Goal: Information Seeking & Learning: Learn about a topic

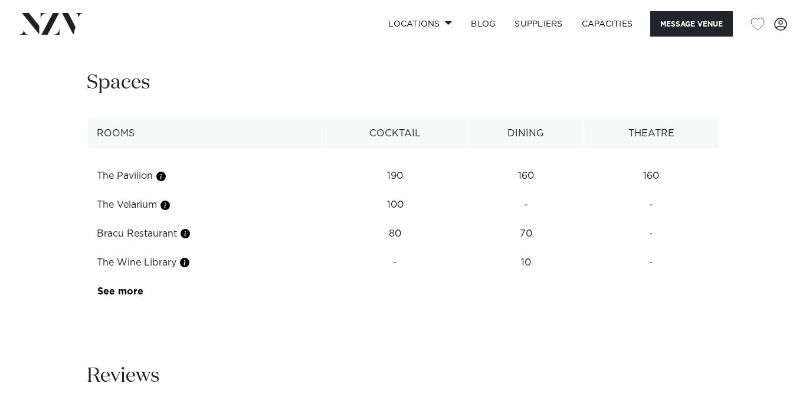
scroll to position [1685, 0]
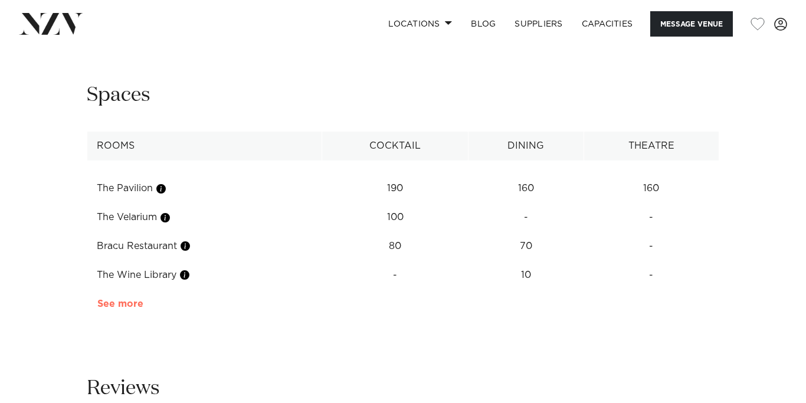
click at [116, 299] on link "See more" at bounding box center [143, 303] width 92 height 9
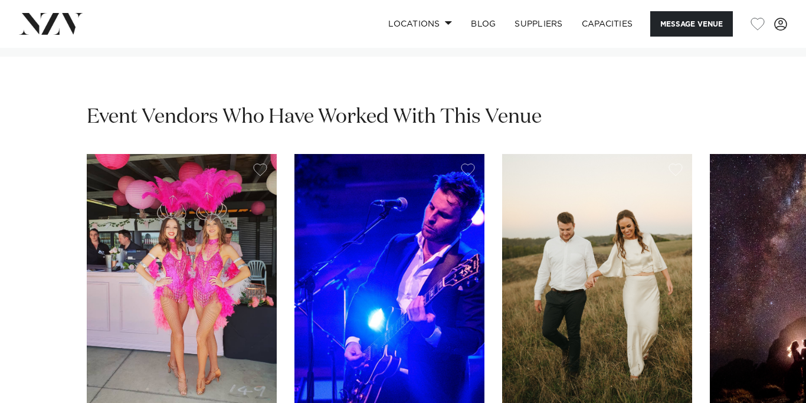
scroll to position [3160, 0]
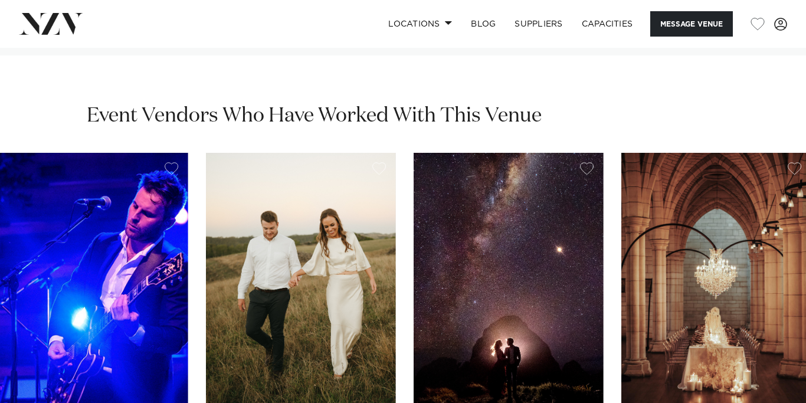
click at [113, 377] on link "[GEOGRAPHIC_DATA] Findaband We offer New Zealand's best live bands for weddings…" at bounding box center [93, 381] width 190 height 456
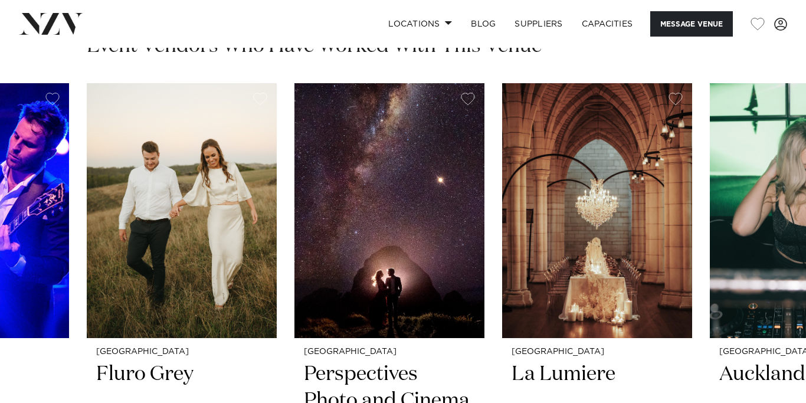
scroll to position [3219, 0]
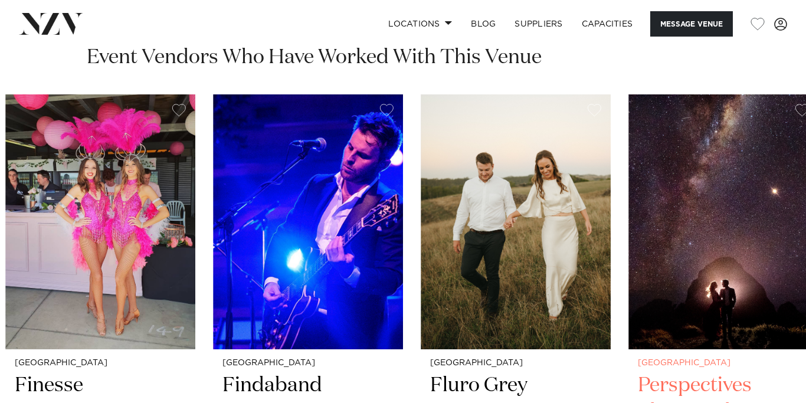
click at [600, 115] on link "Auckland Fluro Grey [PERSON_NAME] are a team of passionate wedding professional…" at bounding box center [515, 322] width 190 height 456
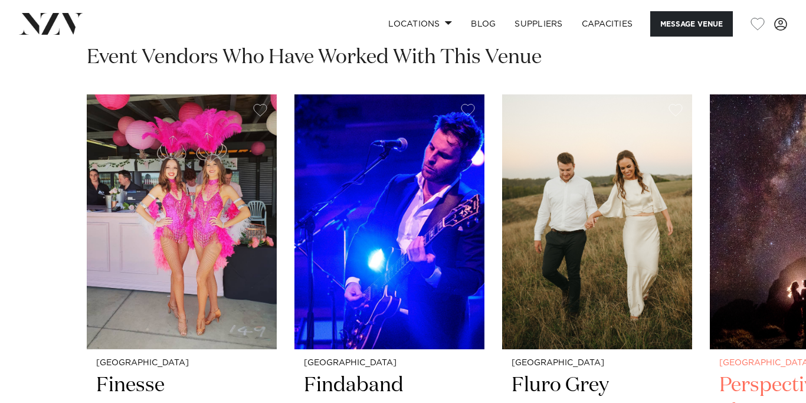
click at [599, 94] on img "3 / 6" at bounding box center [597, 221] width 190 height 255
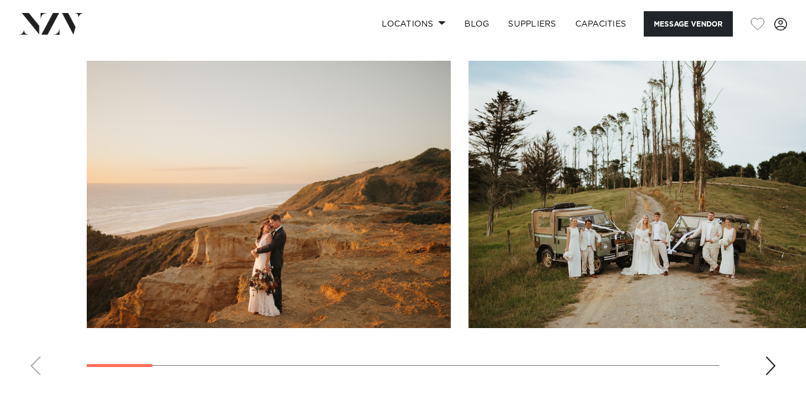
scroll to position [1134, 0]
click at [765, 356] on div "Next slide" at bounding box center [770, 365] width 12 height 19
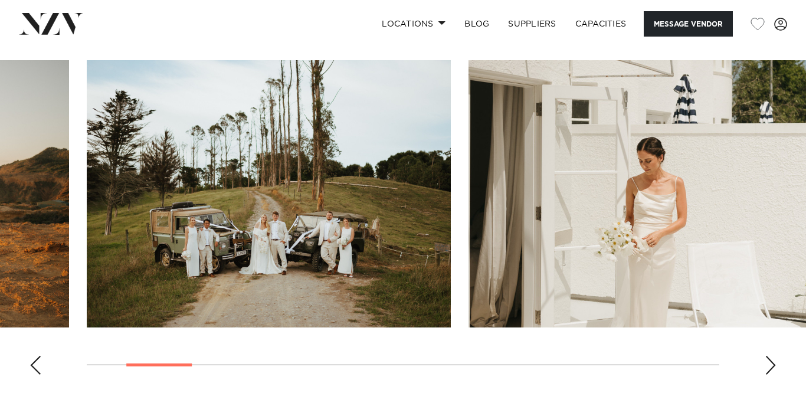
scroll to position [1101, 0]
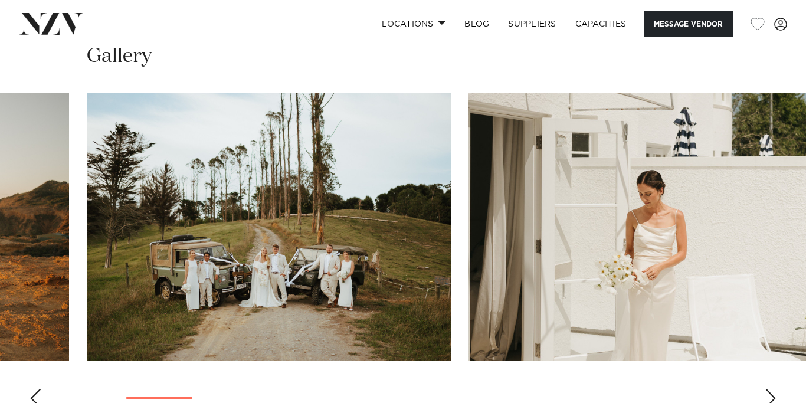
click at [767, 392] on div "Next slide" at bounding box center [770, 398] width 12 height 19
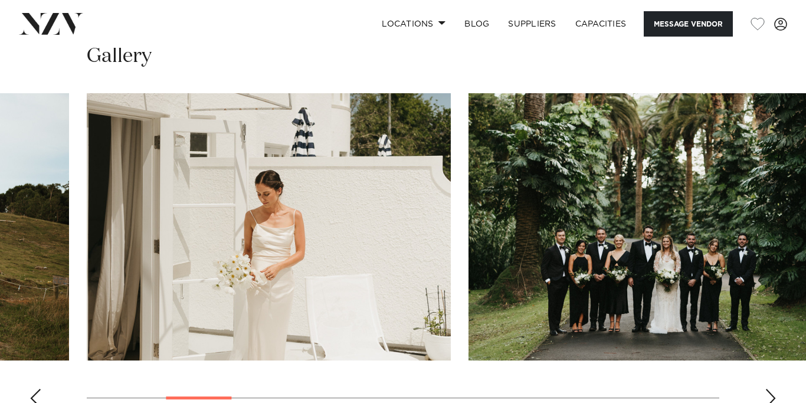
click at [767, 392] on div "Next slide" at bounding box center [770, 398] width 12 height 19
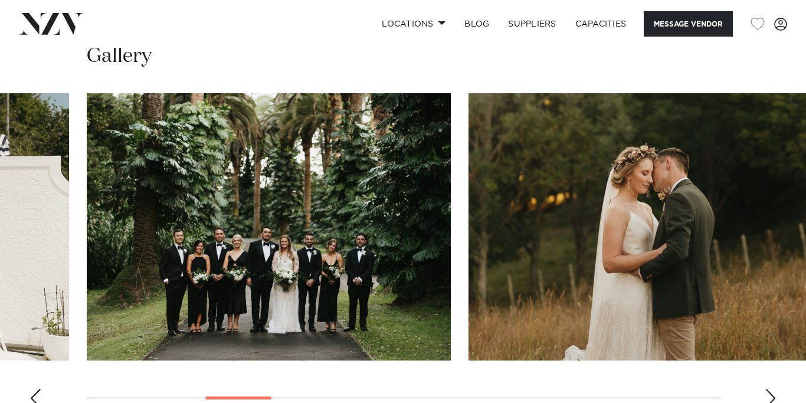
click at [767, 392] on div "Next slide" at bounding box center [770, 398] width 12 height 19
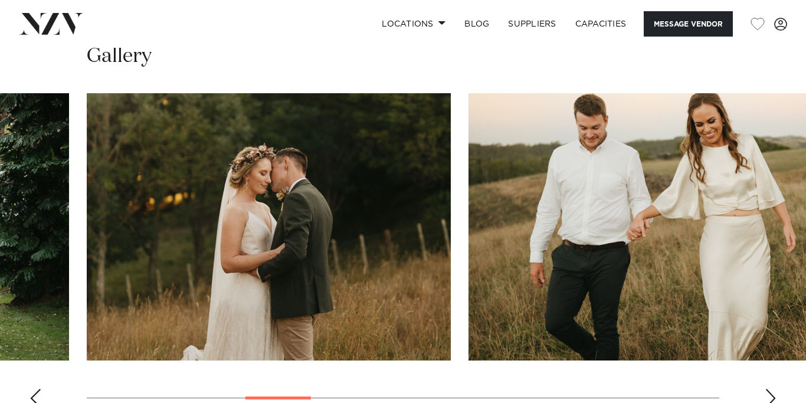
click at [767, 392] on div "Next slide" at bounding box center [770, 398] width 12 height 19
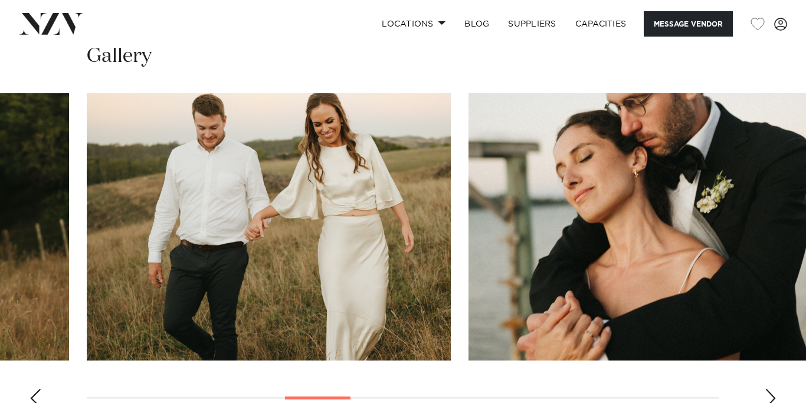
click at [767, 392] on div "Next slide" at bounding box center [770, 398] width 12 height 19
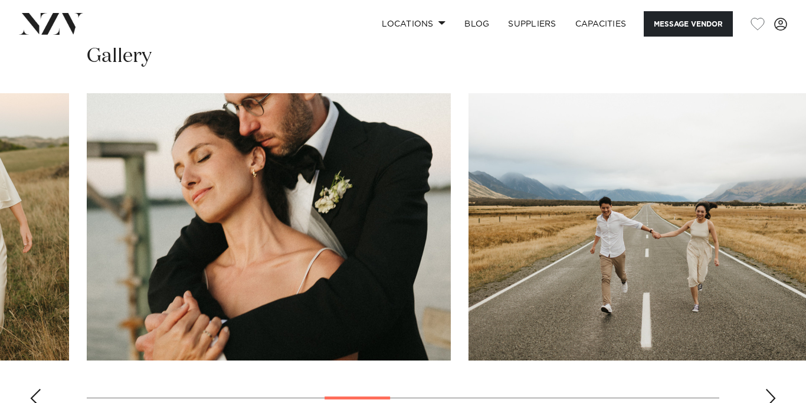
click at [767, 392] on div "Next slide" at bounding box center [770, 398] width 12 height 19
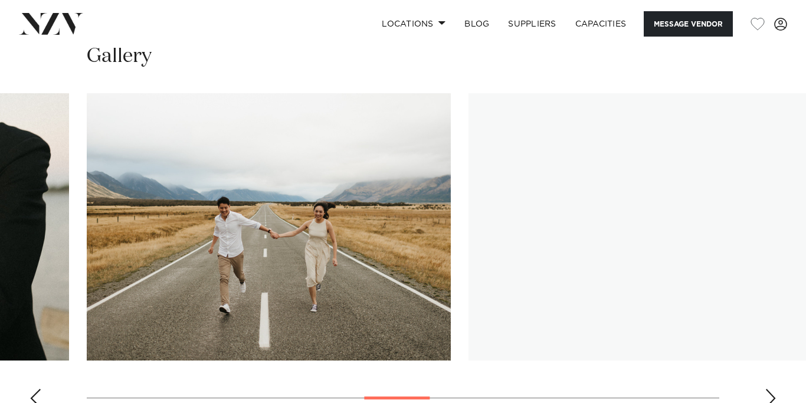
click at [767, 392] on div "Next slide" at bounding box center [770, 398] width 12 height 19
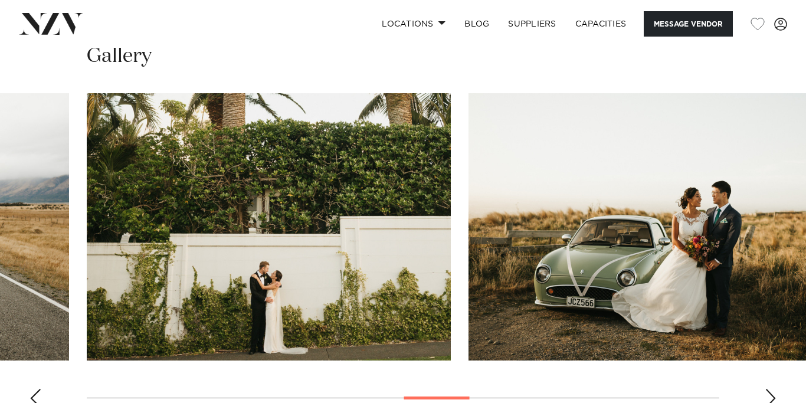
click at [767, 392] on div "Next slide" at bounding box center [770, 398] width 12 height 19
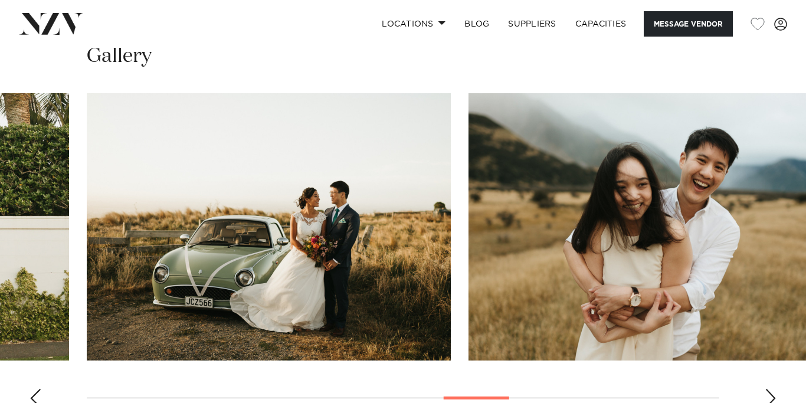
click at [767, 392] on div "Next slide" at bounding box center [770, 398] width 12 height 19
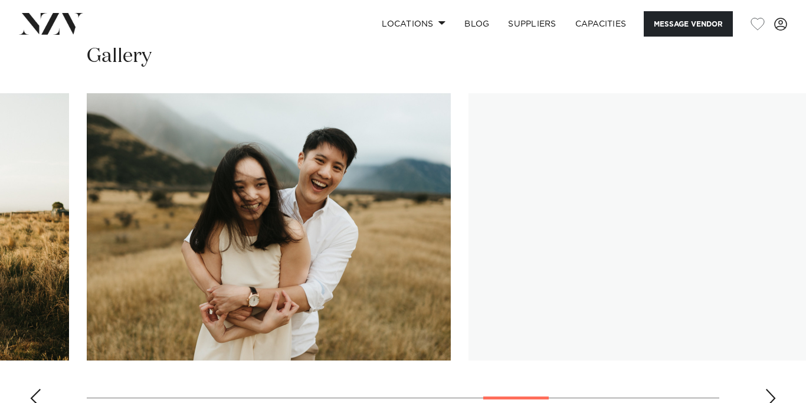
click at [767, 392] on div "Next slide" at bounding box center [770, 398] width 12 height 19
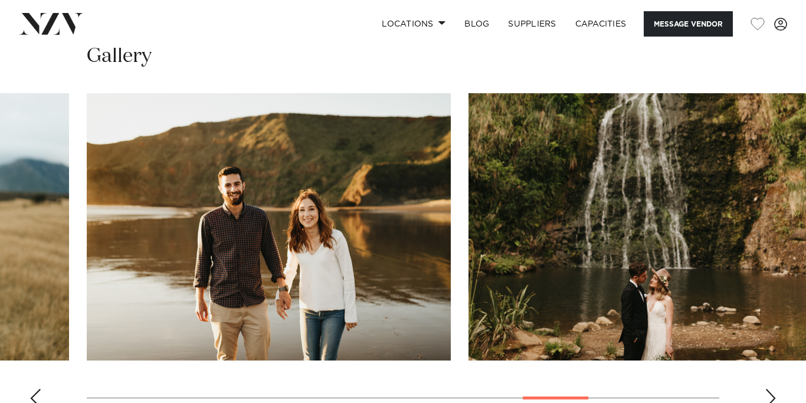
click at [767, 392] on div "Next slide" at bounding box center [770, 398] width 12 height 19
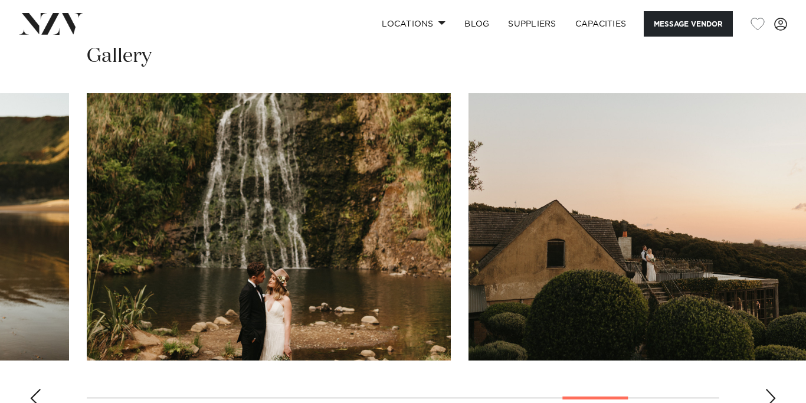
click at [767, 392] on div "Next slide" at bounding box center [770, 398] width 12 height 19
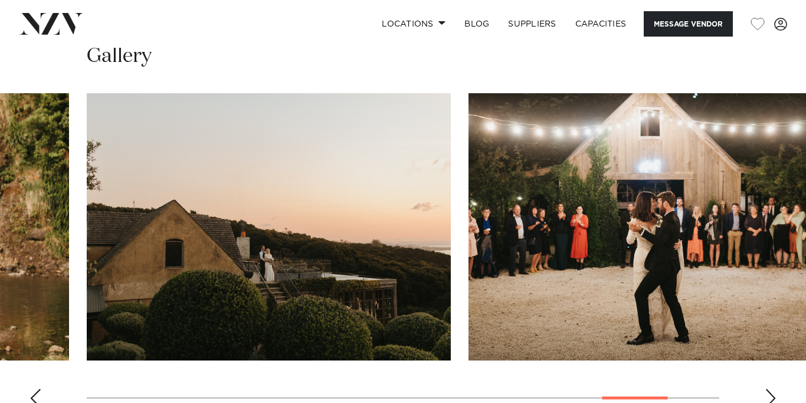
click at [767, 392] on div "Next slide" at bounding box center [770, 398] width 12 height 19
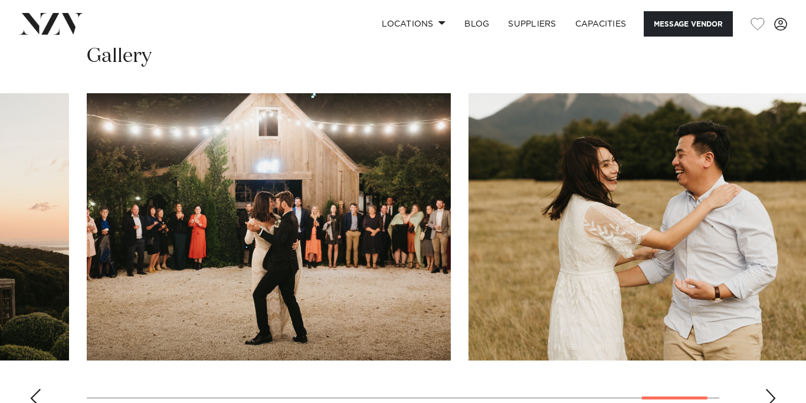
click at [767, 392] on div "Next slide" at bounding box center [770, 398] width 12 height 19
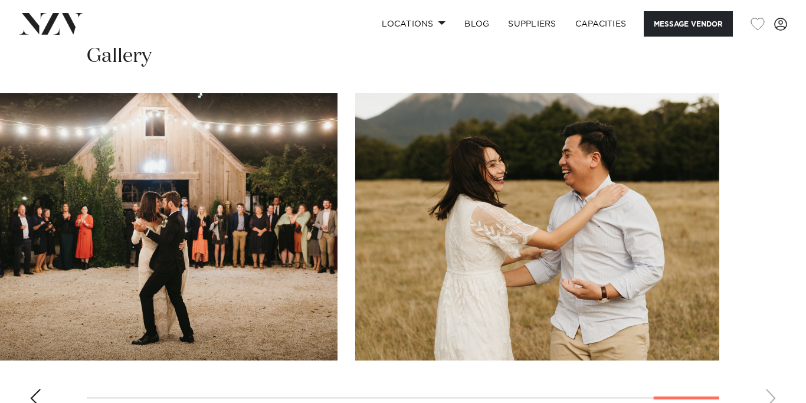
click at [767, 392] on swiper-container at bounding box center [403, 255] width 806 height 324
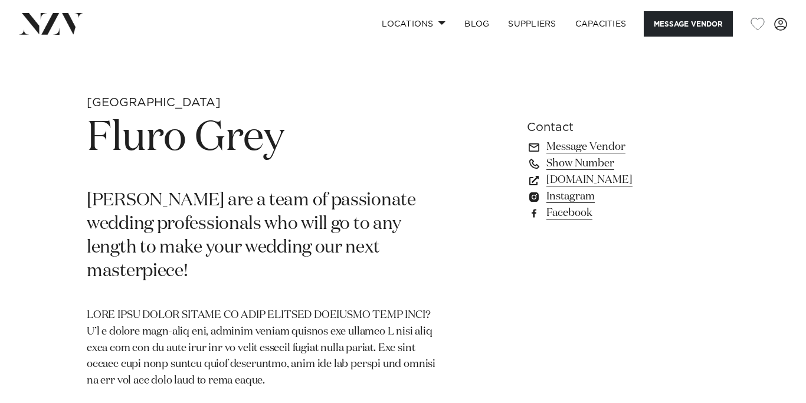
scroll to position [0, 0]
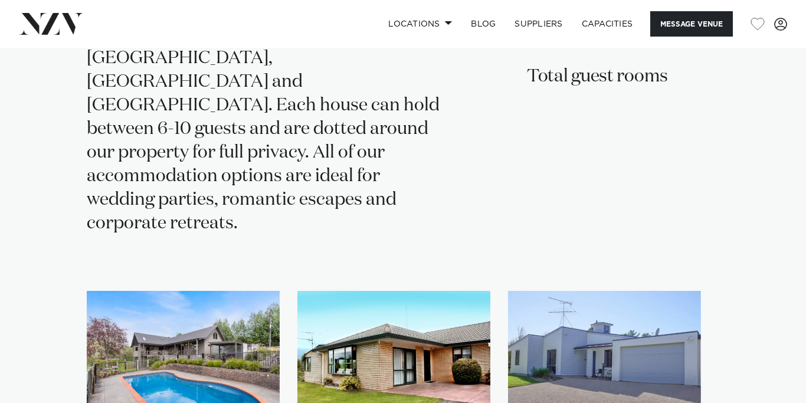
scroll to position [2660, 0]
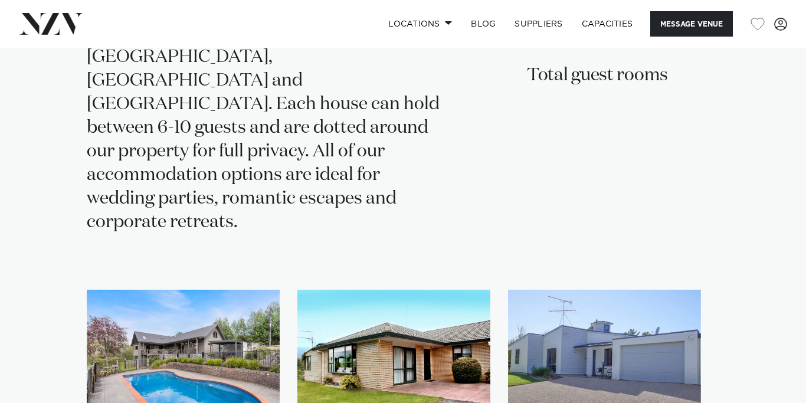
click at [417, 300] on img "2 / 3" at bounding box center [393, 355] width 193 height 130
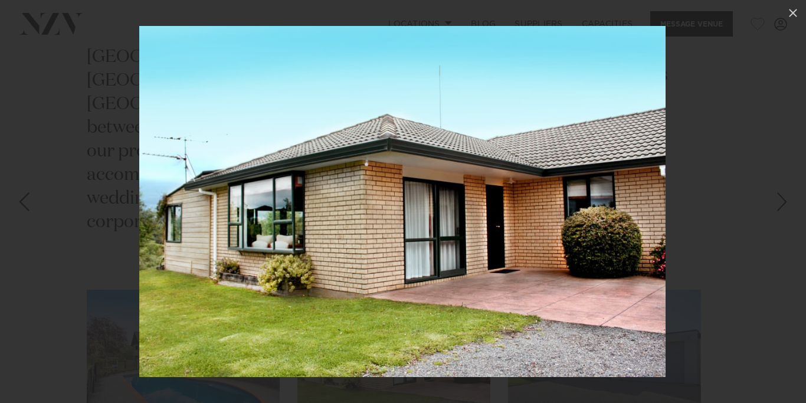
click at [690, 241] on div at bounding box center [403, 201] width 806 height 403
